Goal: Task Accomplishment & Management: Manage account settings

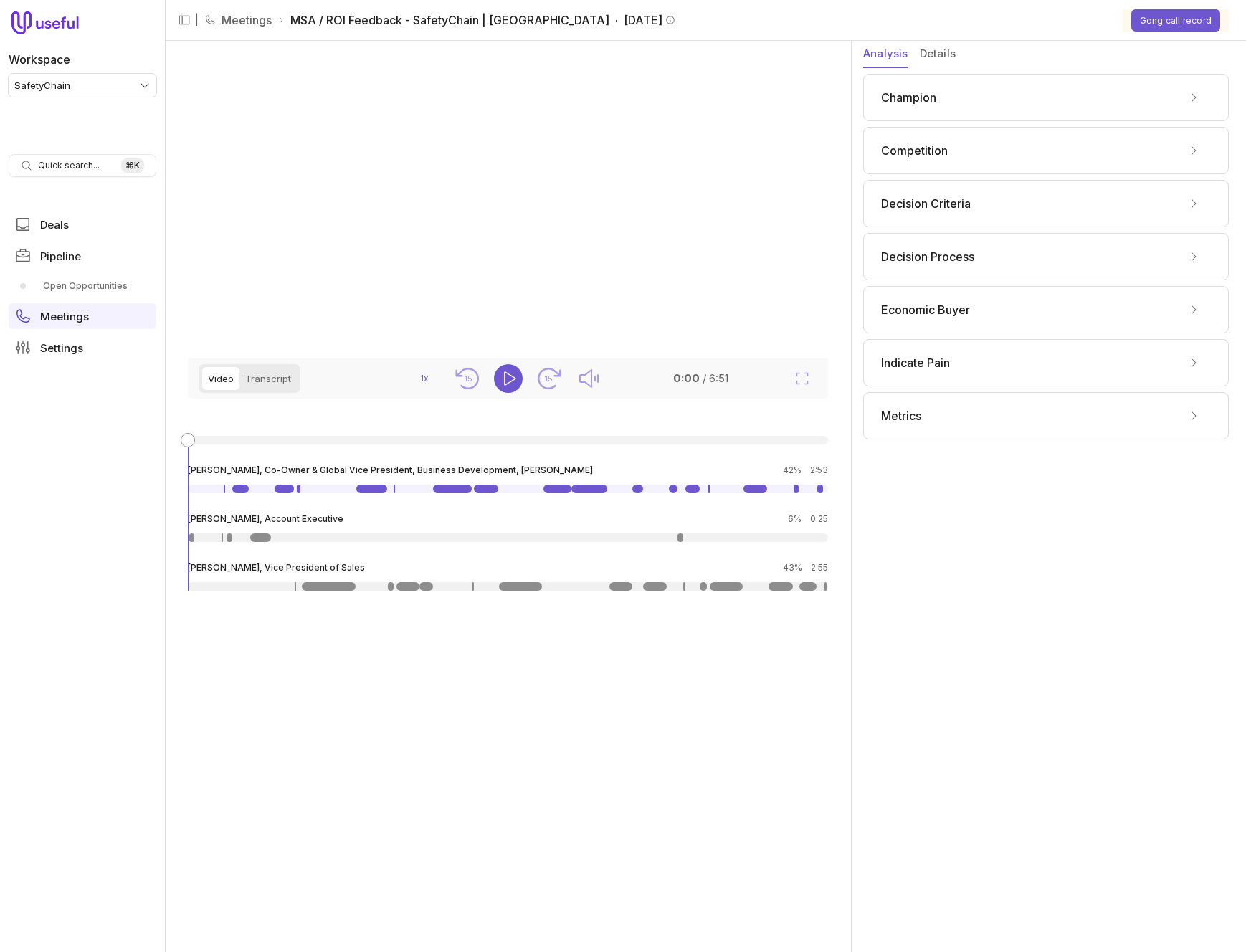
click at [945, 51] on button "Details" at bounding box center [938, 55] width 36 height 27
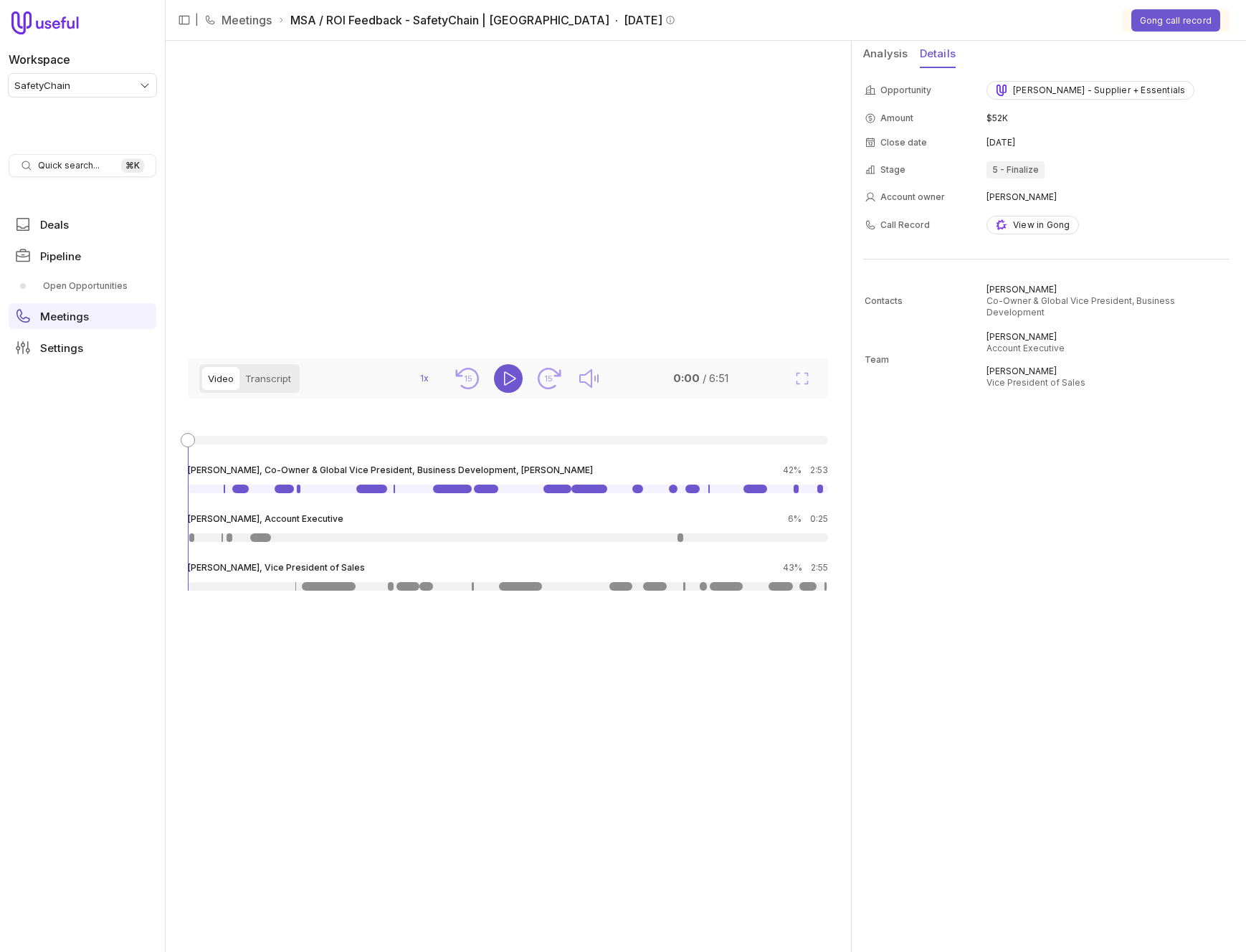
click at [883, 52] on button "Analysis" at bounding box center [886, 55] width 45 height 27
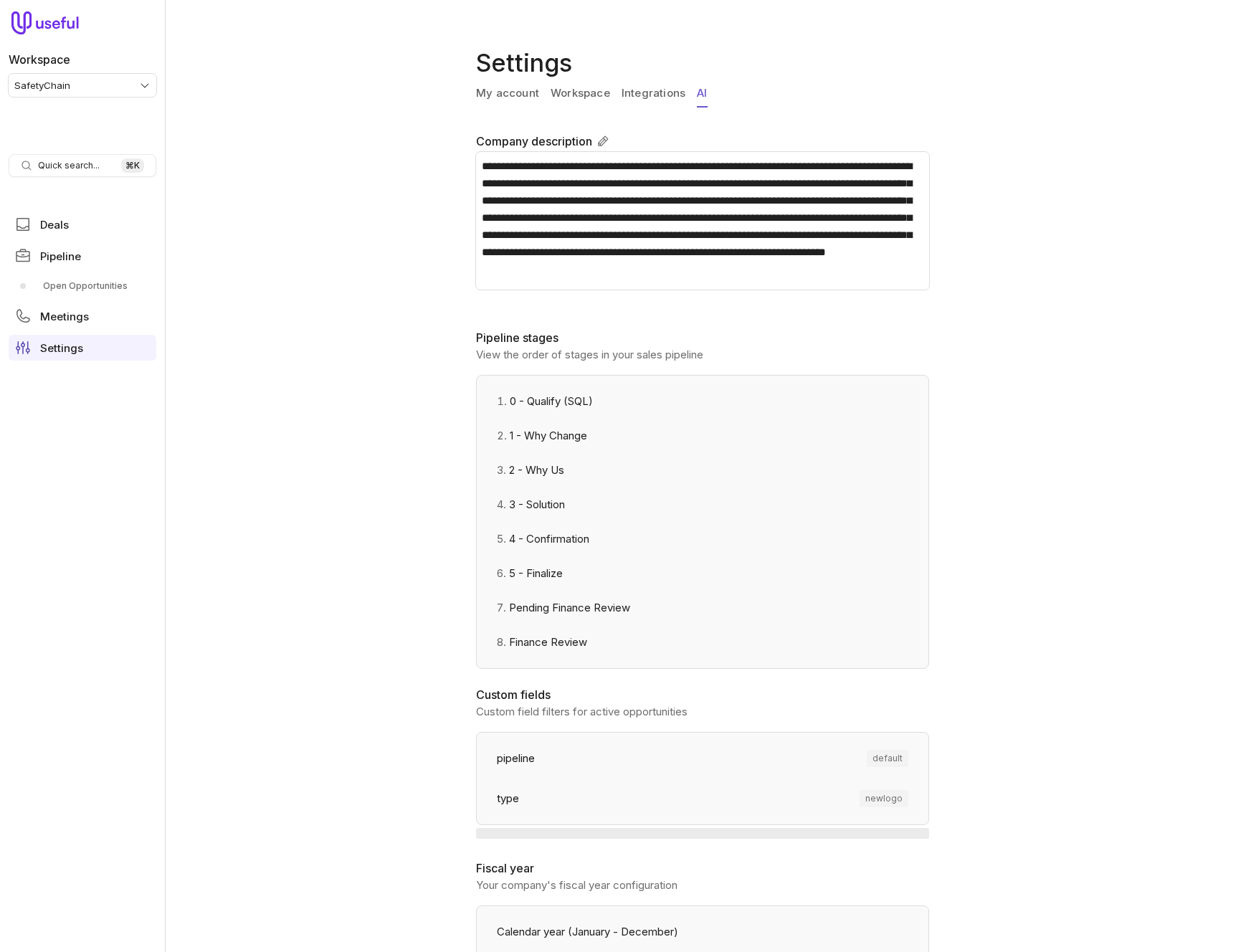
drag, startPoint x: 697, startPoint y: 84, endPoint x: 676, endPoint y: 94, distance: 23.3
click at [697, 84] on link "AI" at bounding box center [701, 93] width 10 height 27
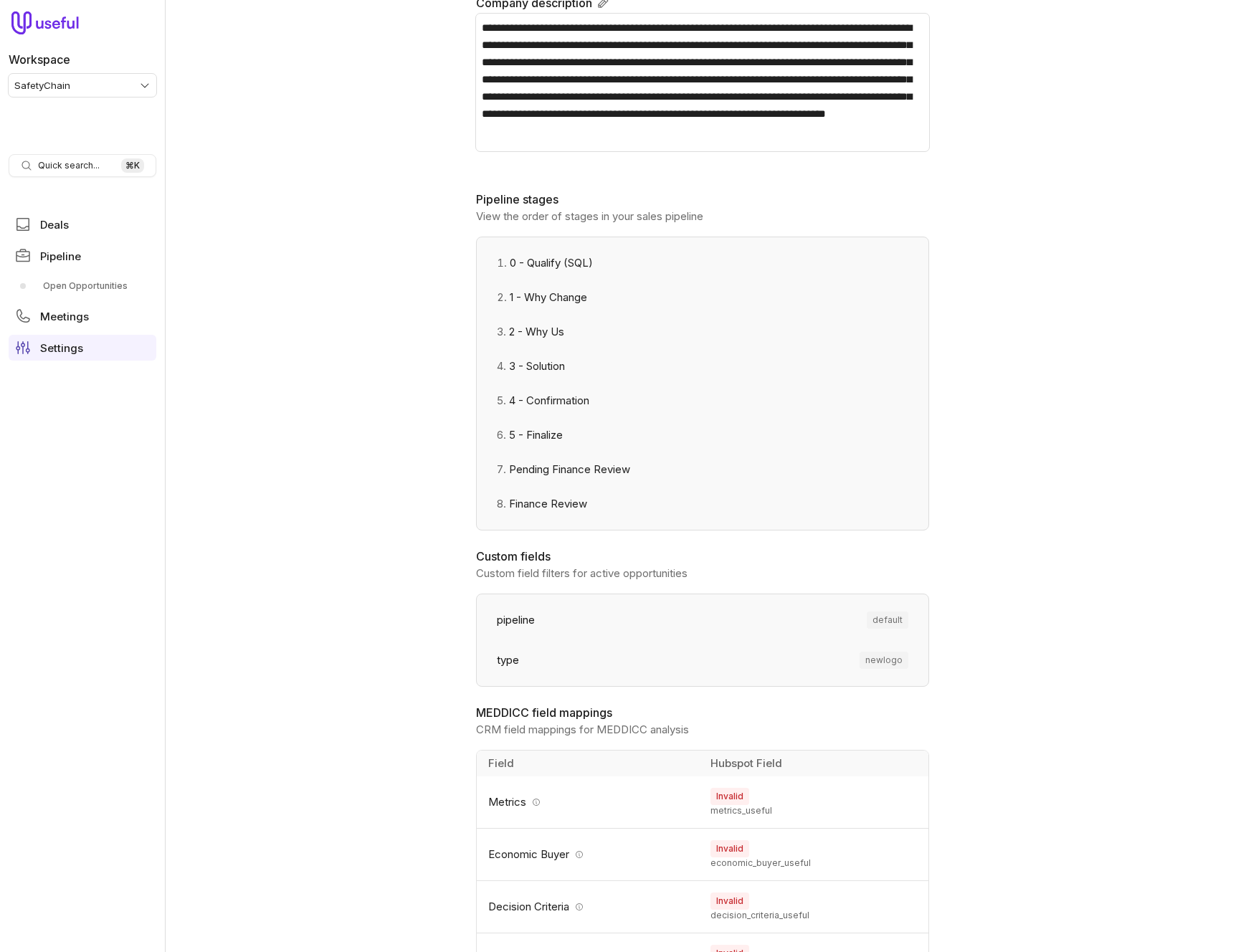
click at [333, 150] on div "**********" at bounding box center [706, 476] width 1082 height 952
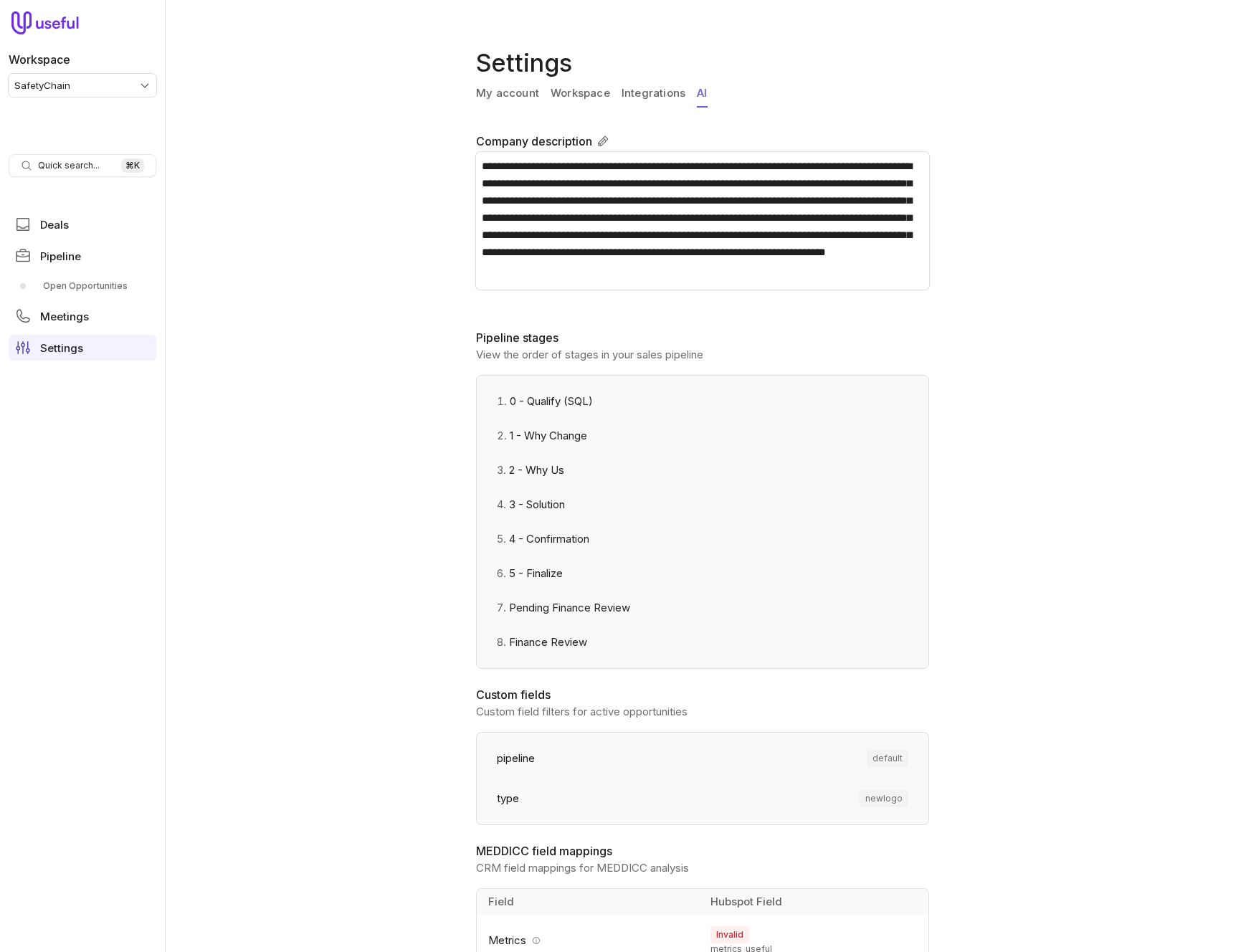
click at [92, 318] on link "Meetings" at bounding box center [83, 316] width 148 height 26
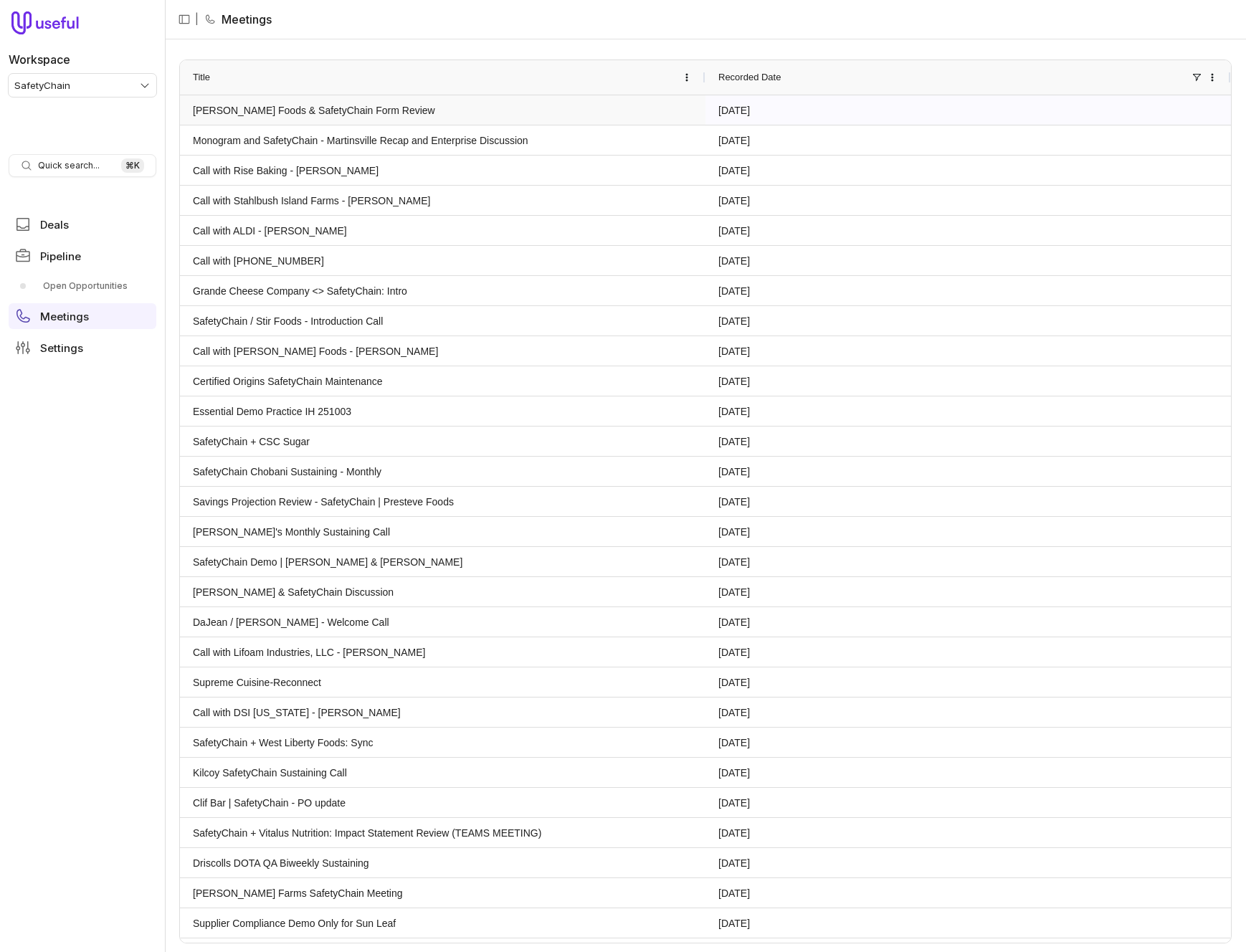
click at [342, 105] on link "Lopez Foods & SafetyChain Form Review" at bounding box center [442, 110] width 500 height 28
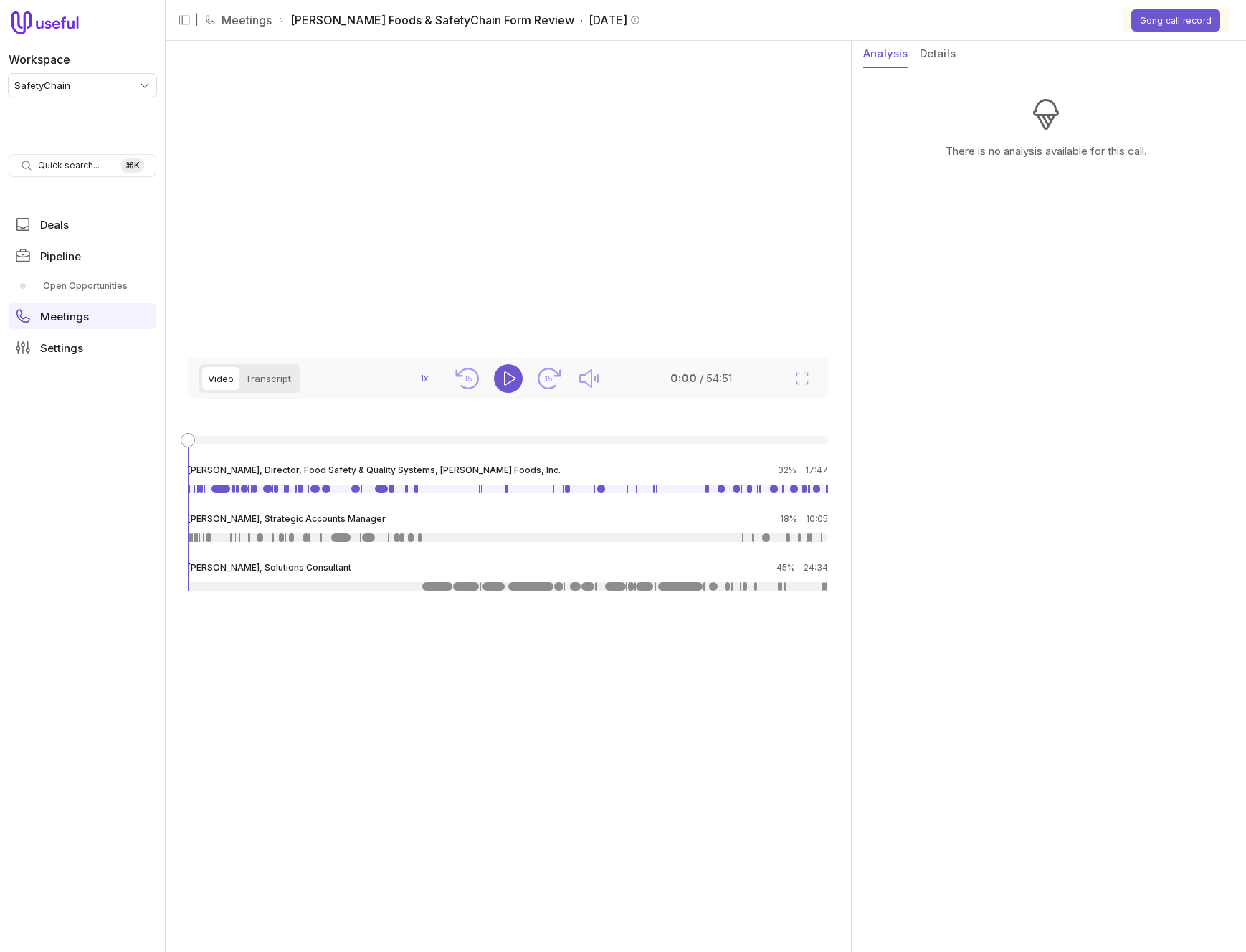
click at [942, 59] on button "Details" at bounding box center [938, 55] width 36 height 27
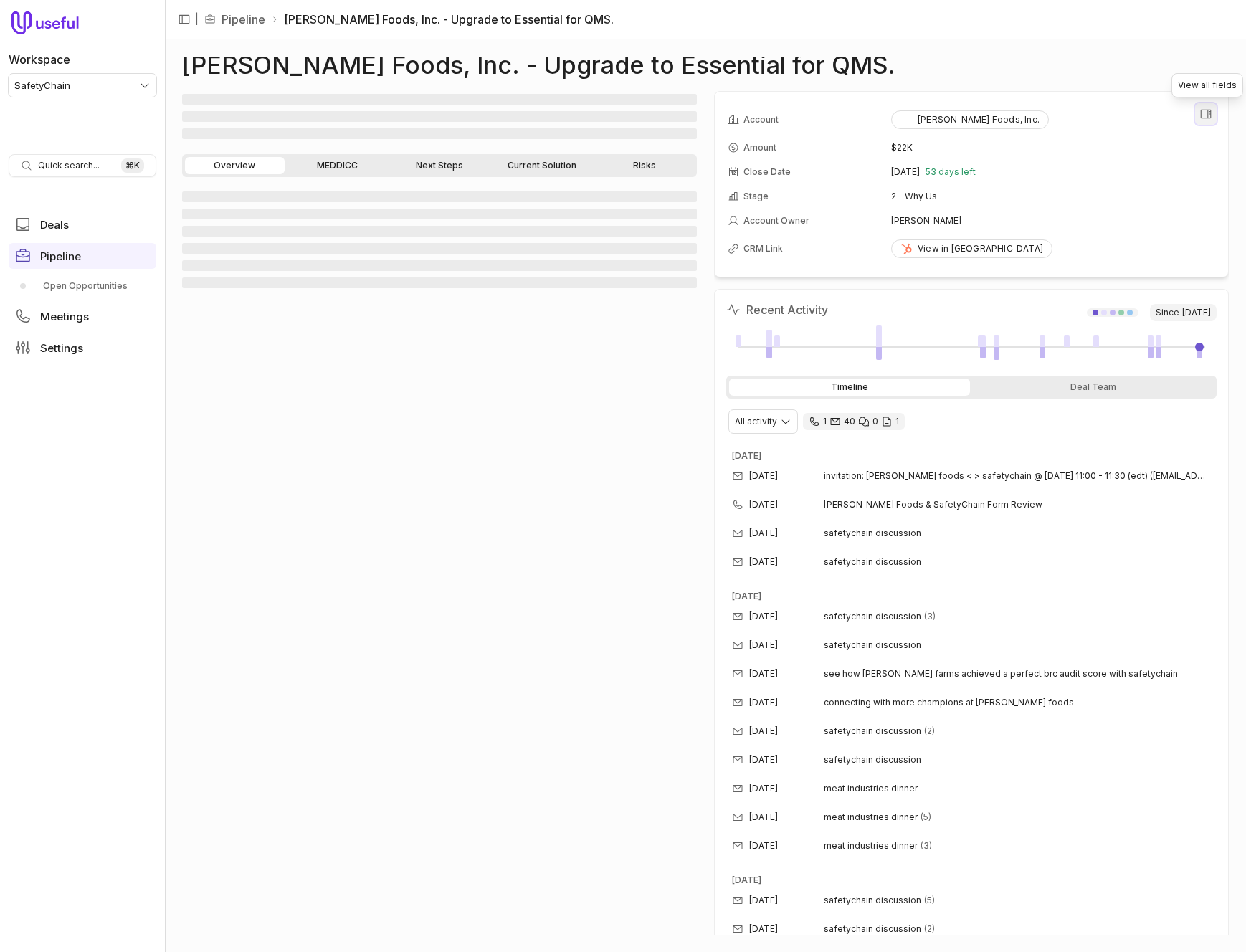
click at [1208, 111] on icon "View all fields" at bounding box center [1206, 114] width 10 height 9
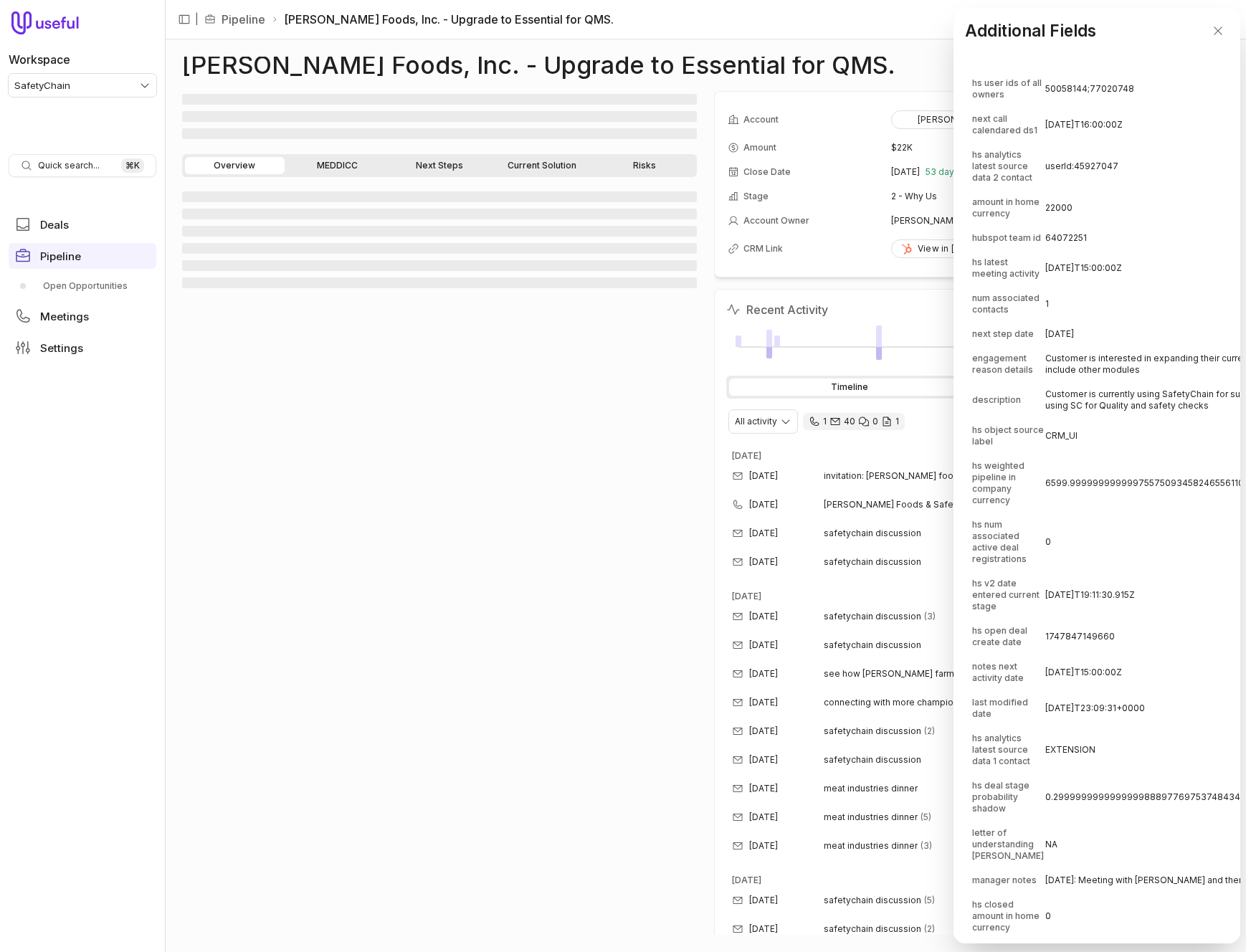
click at [1144, 132] on td "2025-05-27T16:00:00Z" at bounding box center [1203, 125] width 315 height 34
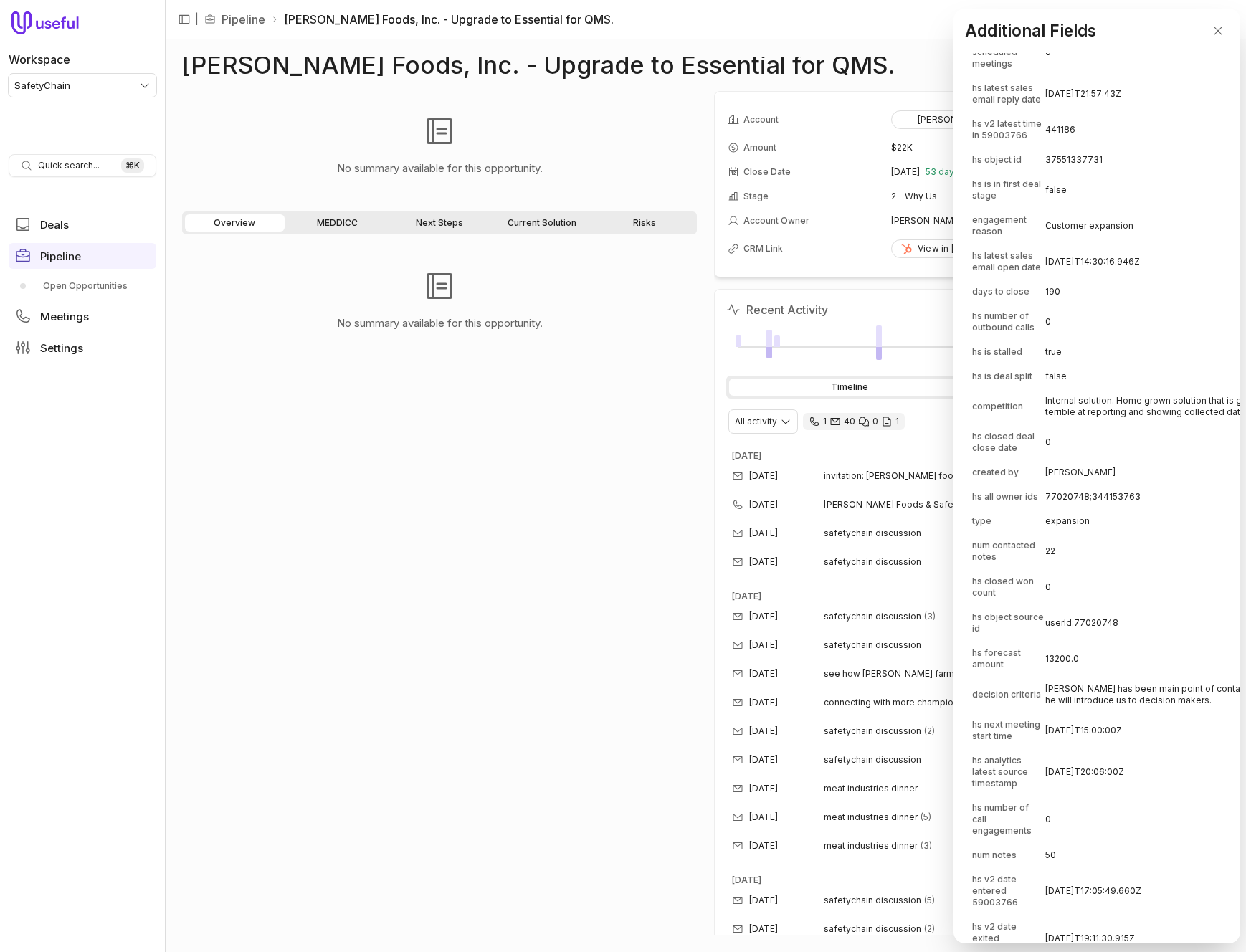
scroll to position [2855, 0]
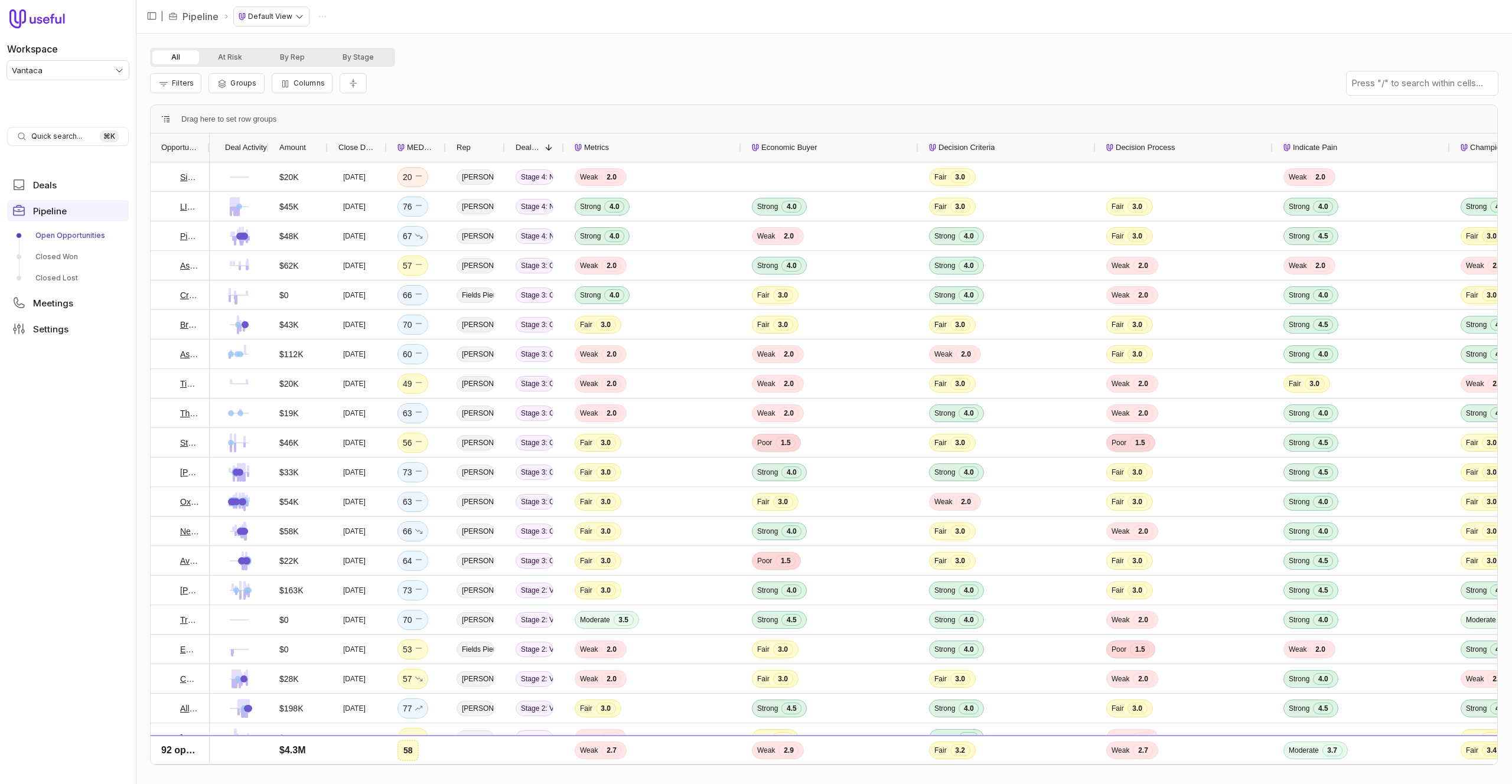
click at [204, 145] on div "Opportunity" at bounding box center [180, 148] width 59 height 28
click at [209, 143] on div "Opportunity" at bounding box center [180, 148] width 59 height 28
click at [208, 146] on div at bounding box center [209, 148] width 5 height 28
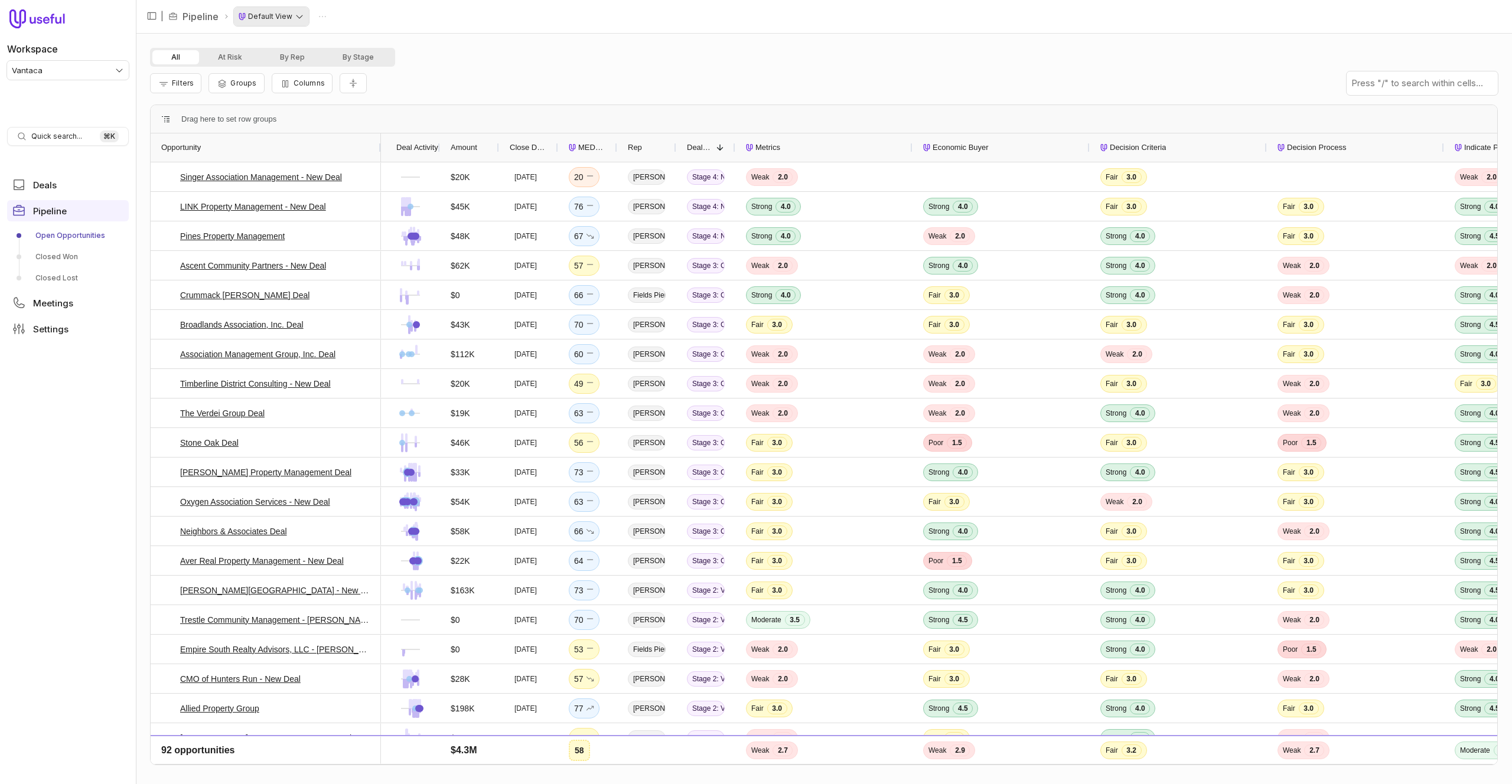
click at [285, 20] on html "Workspace Vantaca Quick search... ⌘ K Deals Pipeline Open Opportunities Closed …" at bounding box center [756, 392] width 1512 height 784
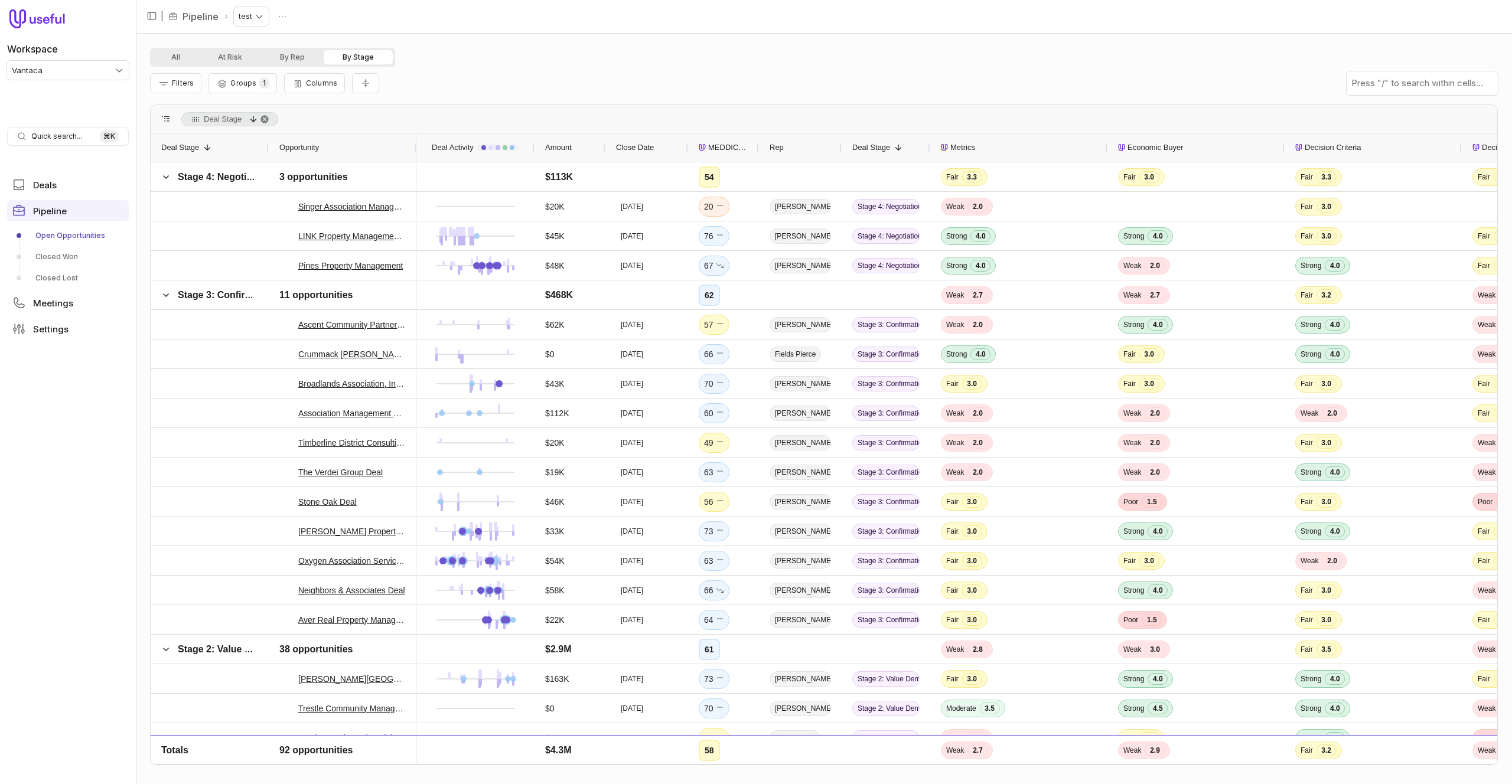
click at [259, 17] on html "Workspace Vantaca Quick search... ⌘ K Deals Pipeline Open Opportunities Closed …" at bounding box center [756, 392] width 1512 height 784
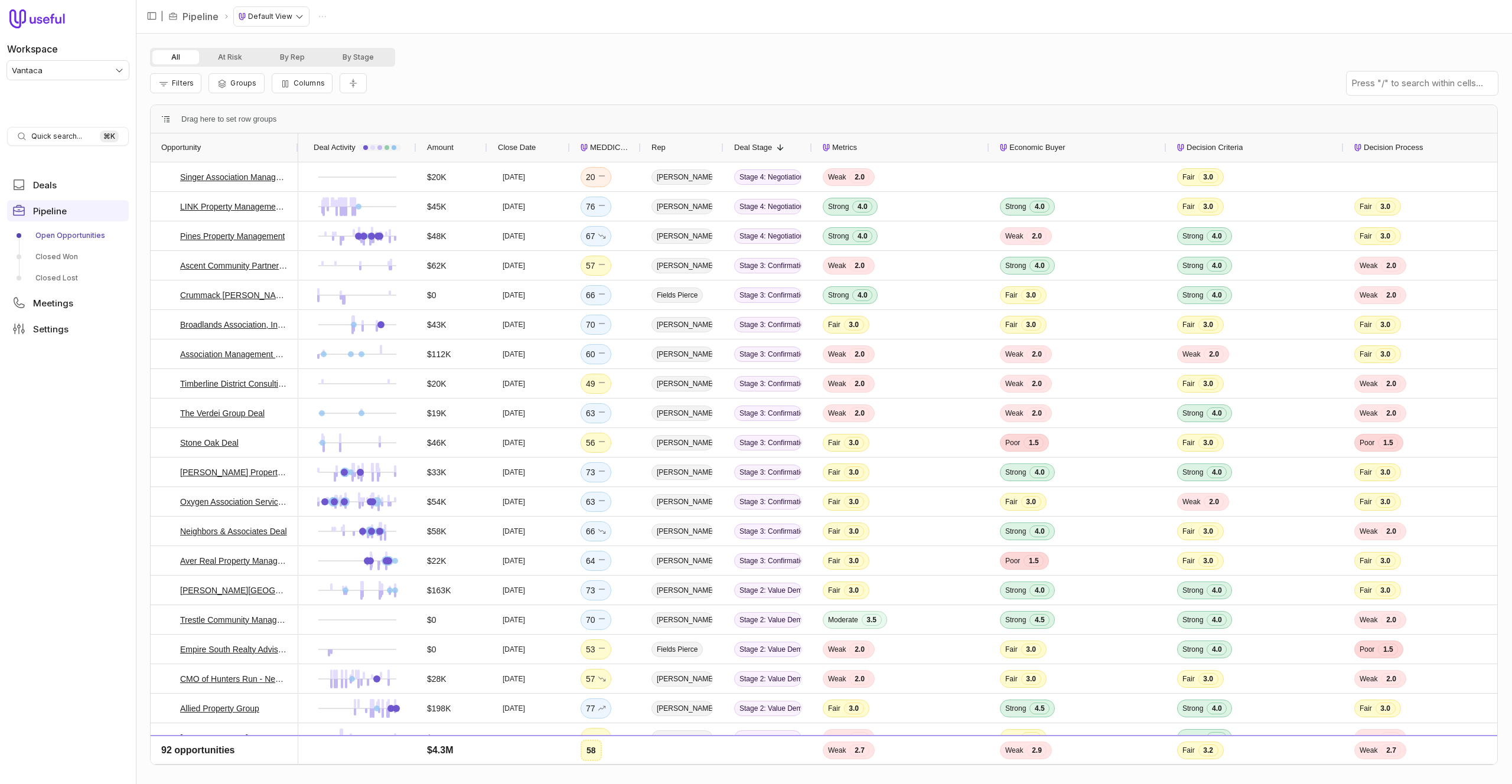
click at [456, 92] on div "Filters Groups Columns" at bounding box center [824, 83] width 1348 height 33
click at [355, 60] on button "By Stage" at bounding box center [358, 57] width 69 height 14
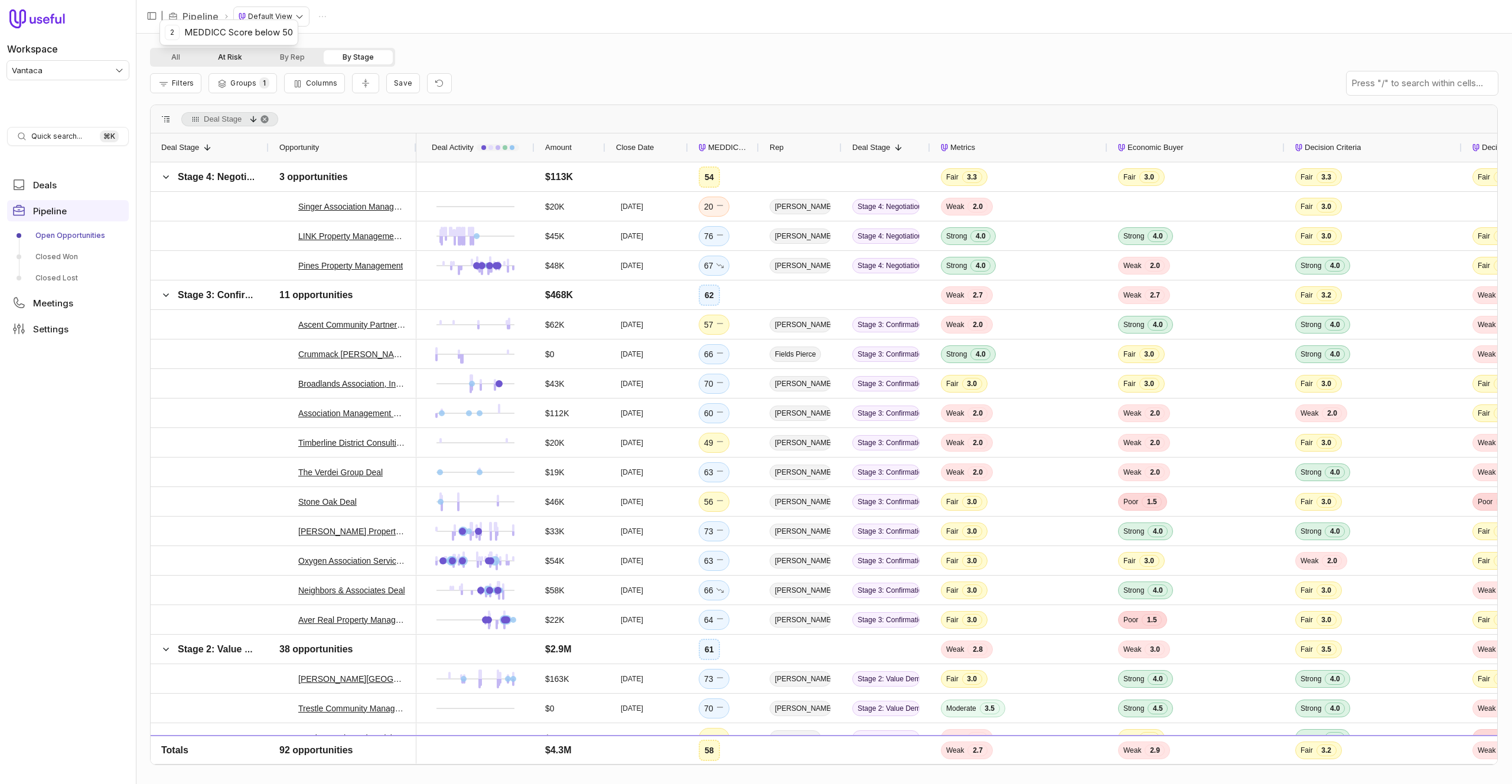
click at [231, 60] on button "At Risk" at bounding box center [230, 57] width 62 height 14
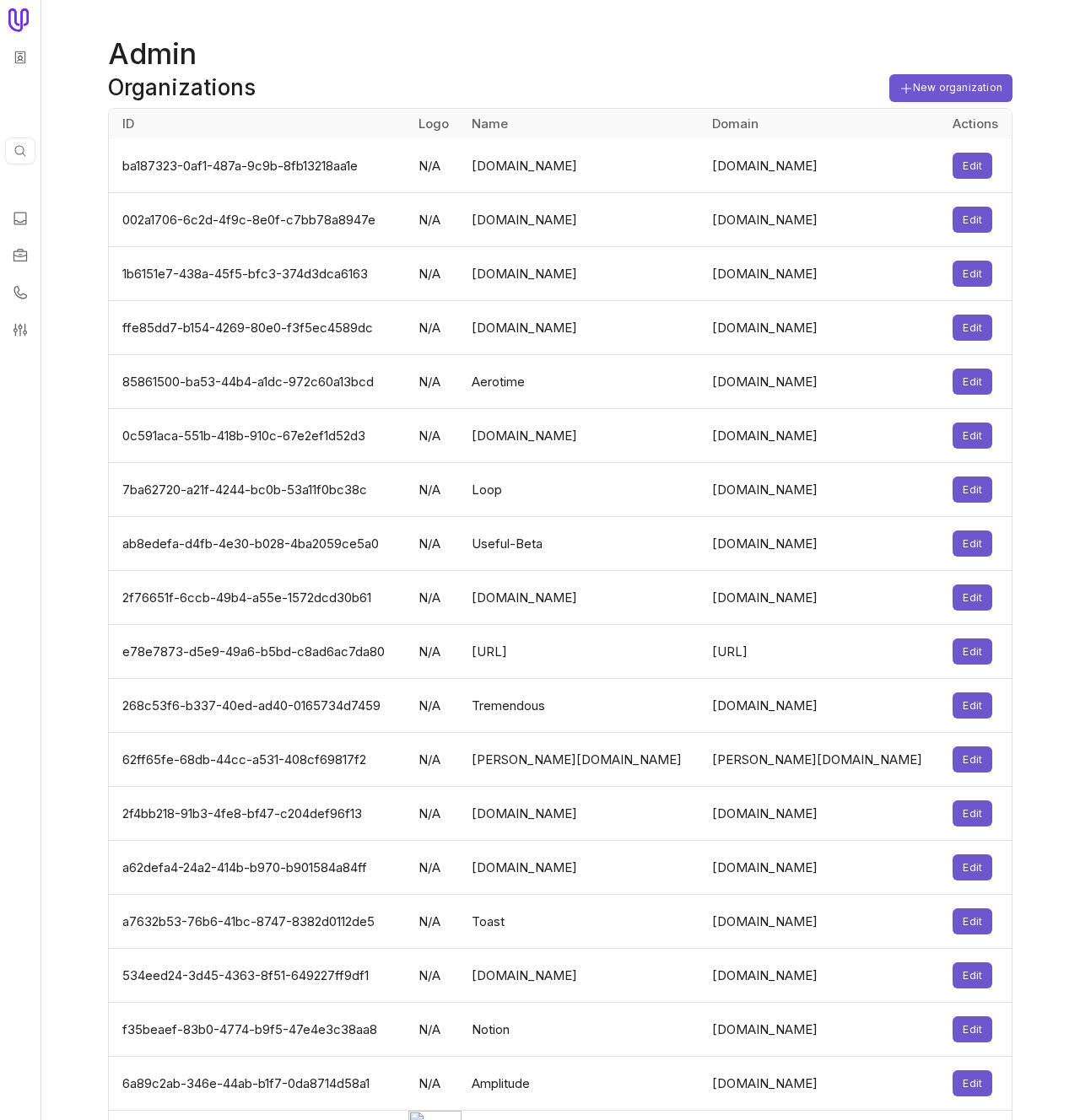
click at [343, 168] on td "ba187323-0af1-487a-9c9b-8fb13218aa1e" at bounding box center [259, 165] width 300 height 54
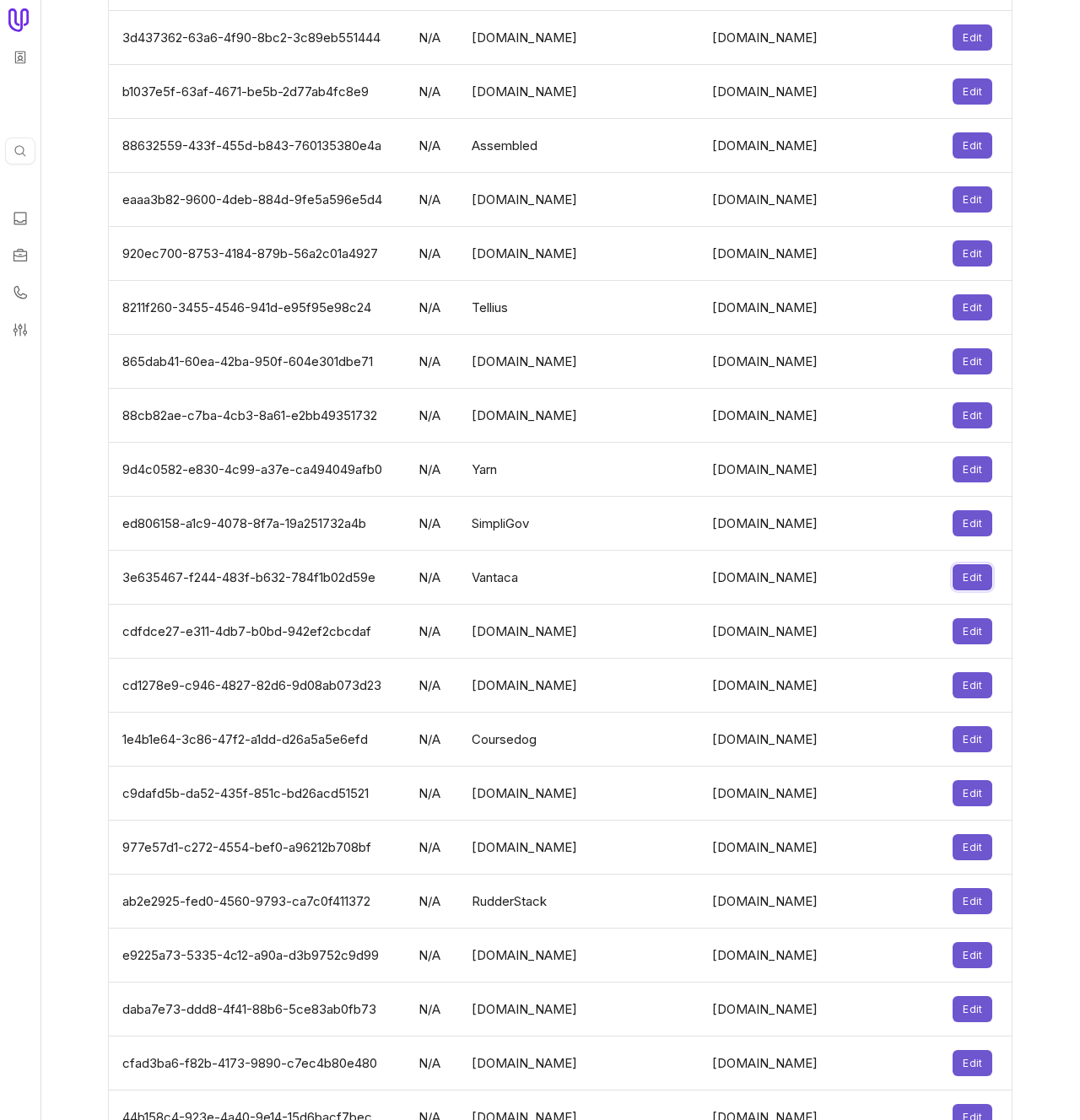
drag, startPoint x: 941, startPoint y: 556, endPoint x: 825, endPoint y: 578, distance: 118.1
click at [827, 579] on tr "3e635467-f244-483f-b632-784f1b02d59e N/A Vantaca [DOMAIN_NAME] Edit" at bounding box center [560, 577] width 902 height 54
click at [823, 578] on td "[DOMAIN_NAME]" at bounding box center [821, 577] width 240 height 54
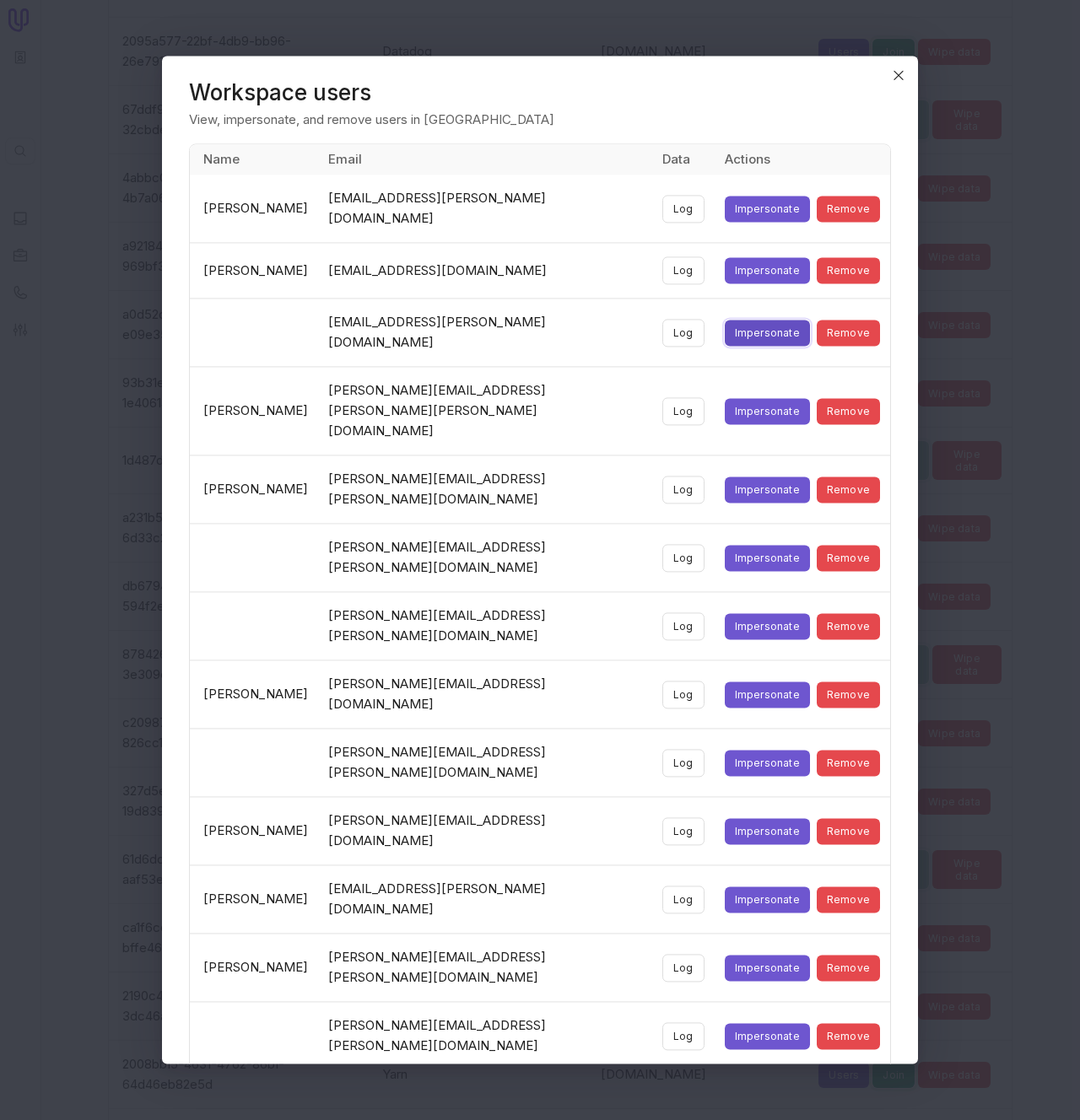
click at [758, 320] on button "Impersonate" at bounding box center [767, 333] width 85 height 26
click at [539, 92] on header "Workspace users" at bounding box center [540, 92] width 702 height 20
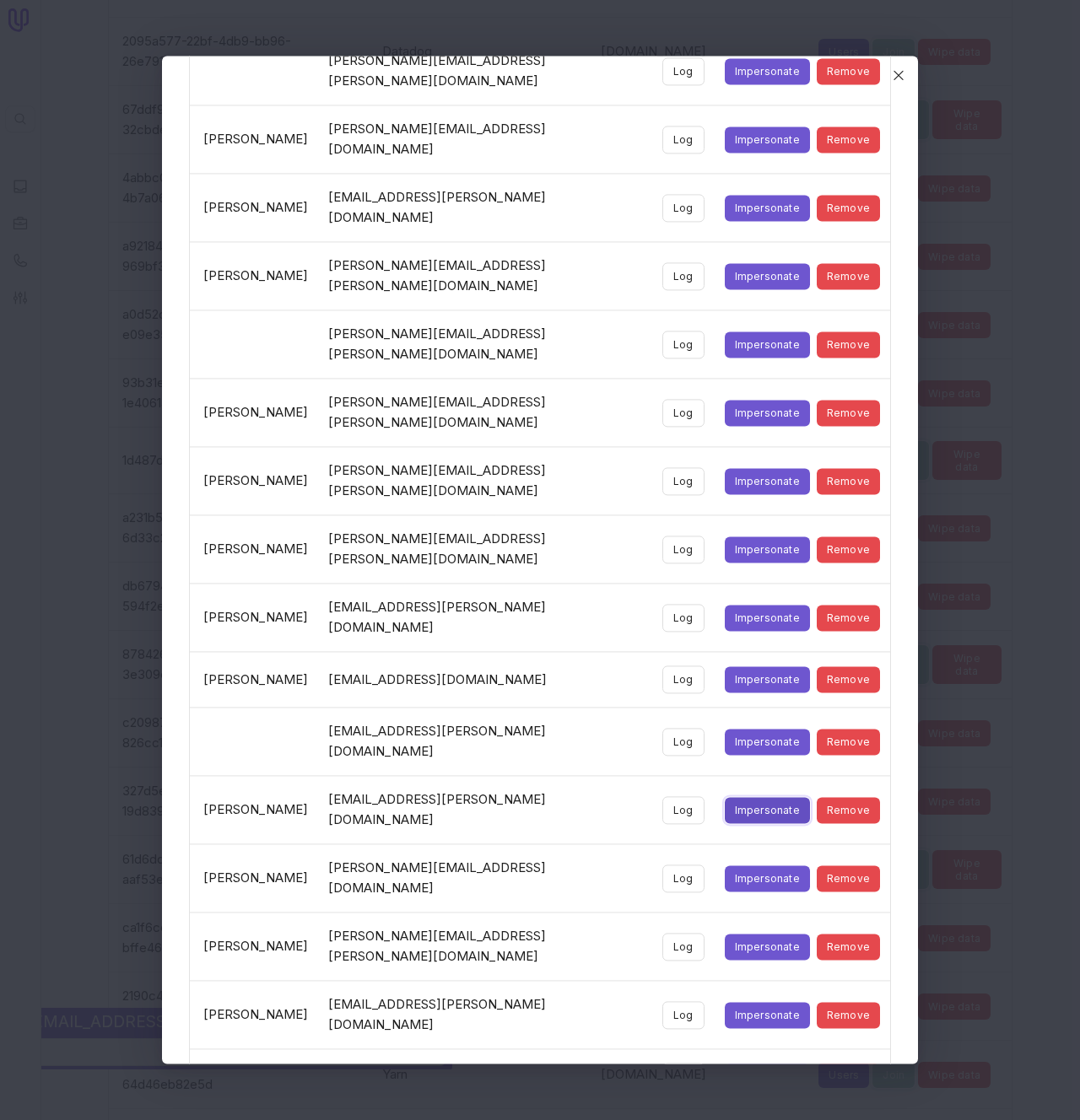
click at [741, 797] on button "Impersonate" at bounding box center [767, 811] width 85 height 26
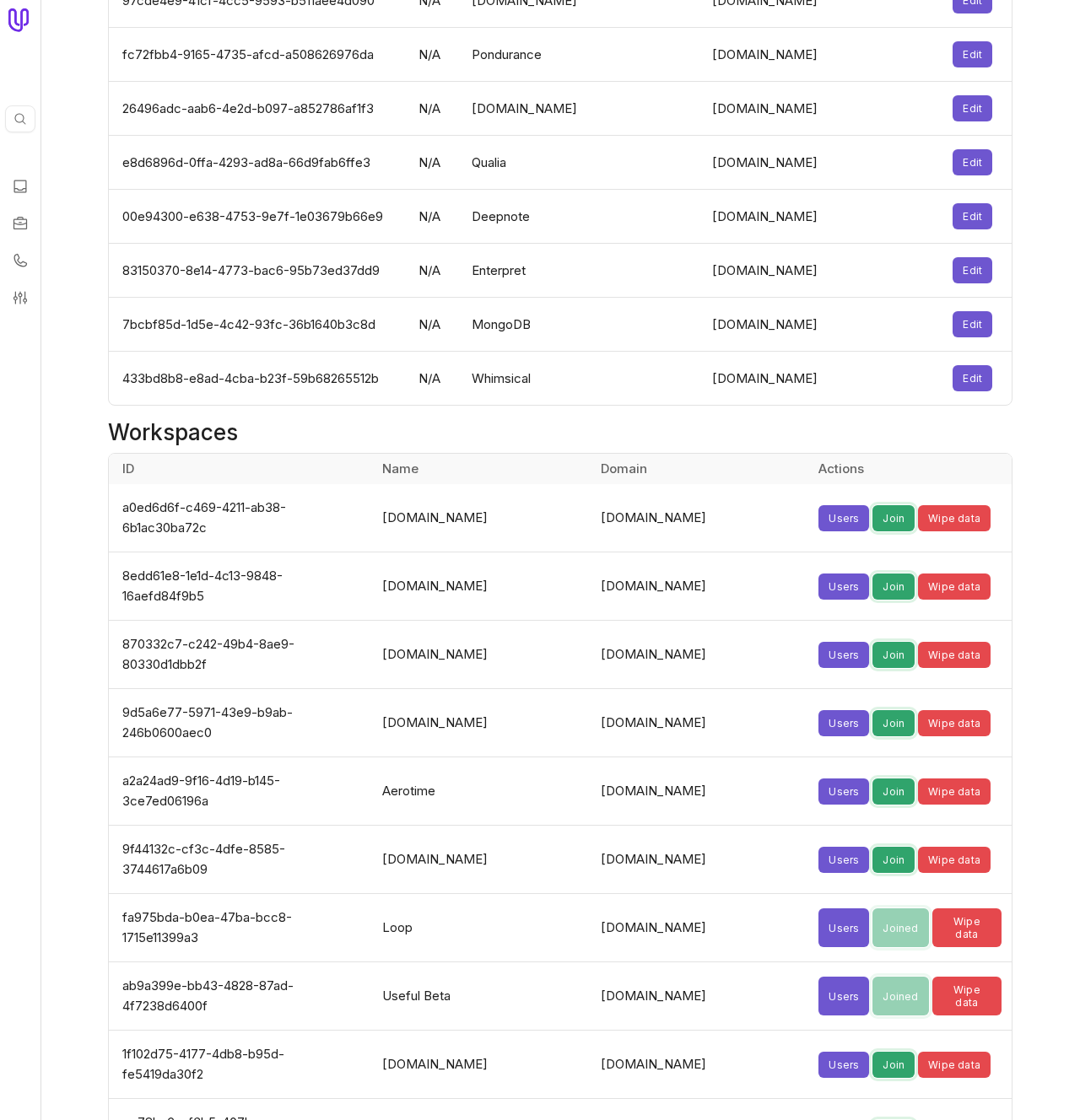
scroll to position [2980, 0]
